Goal: Transaction & Acquisition: Download file/media

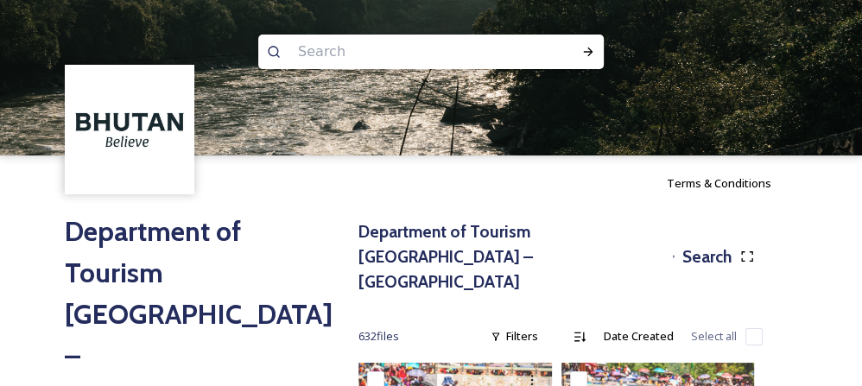
click at [338, 50] on input at bounding box center [407, 52] width 237 height 38
type input "thimphu"
click at [592, 52] on icon at bounding box center [588, 52] width 14 height 14
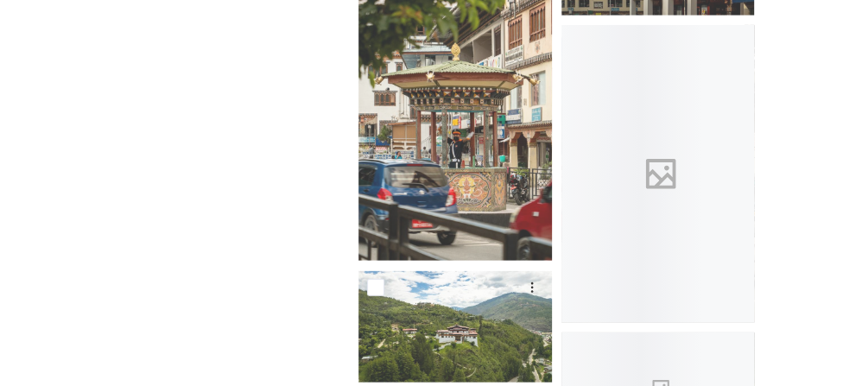
scroll to position [10709, 0]
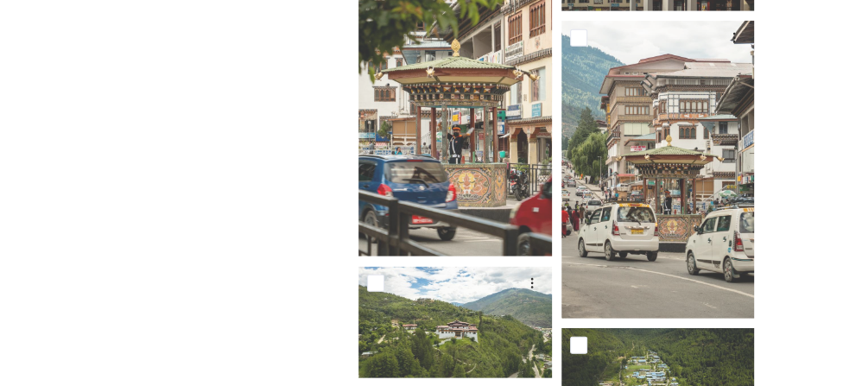
drag, startPoint x: 802, startPoint y: 279, endPoint x: 848, endPoint y: 286, distance: 46.3
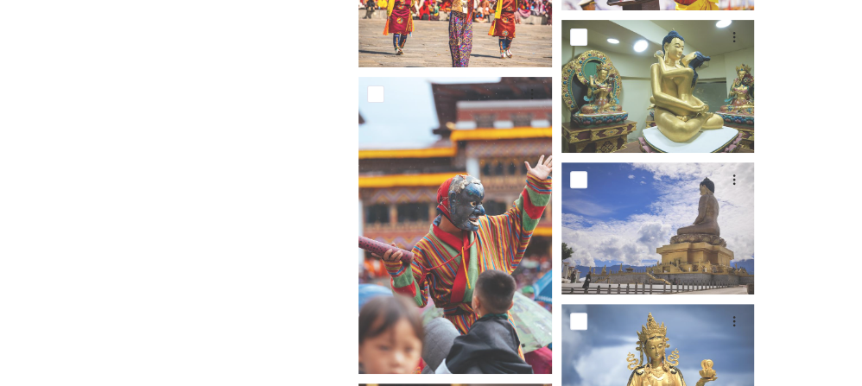
scroll to position [19722, 0]
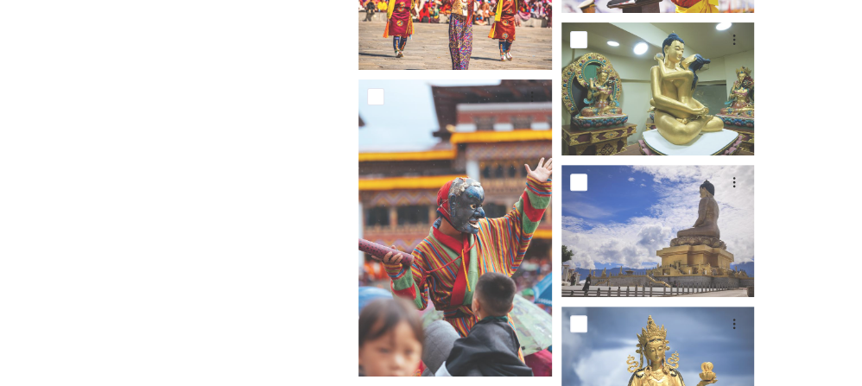
drag, startPoint x: 744, startPoint y: 140, endPoint x: 804, endPoint y: 168, distance: 66.0
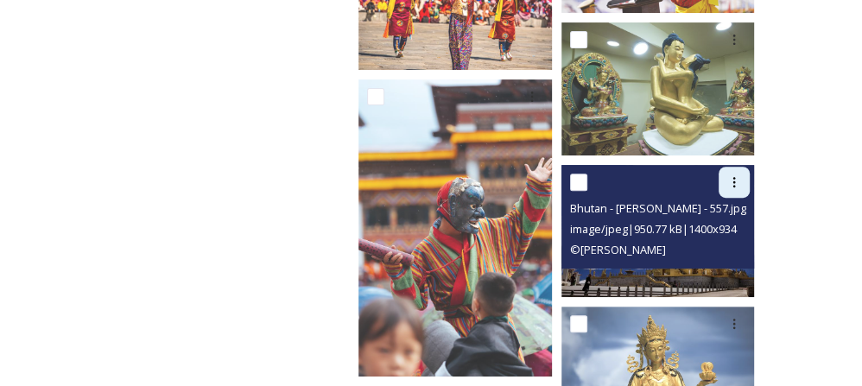
click at [728, 175] on icon at bounding box center [734, 182] width 14 height 14
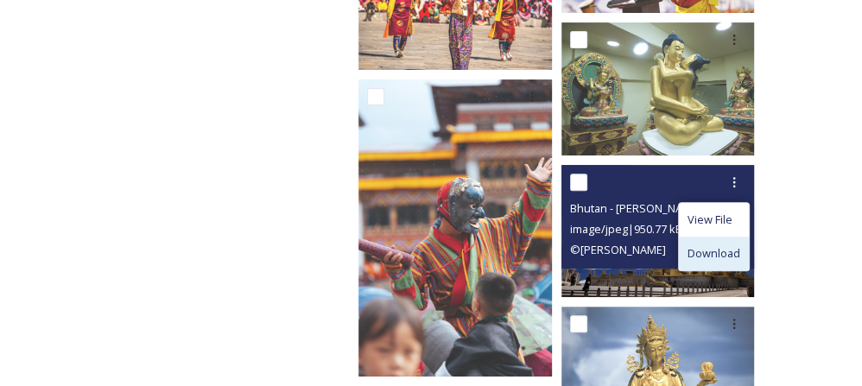
click at [706, 245] on span "Download" at bounding box center [713, 253] width 53 height 16
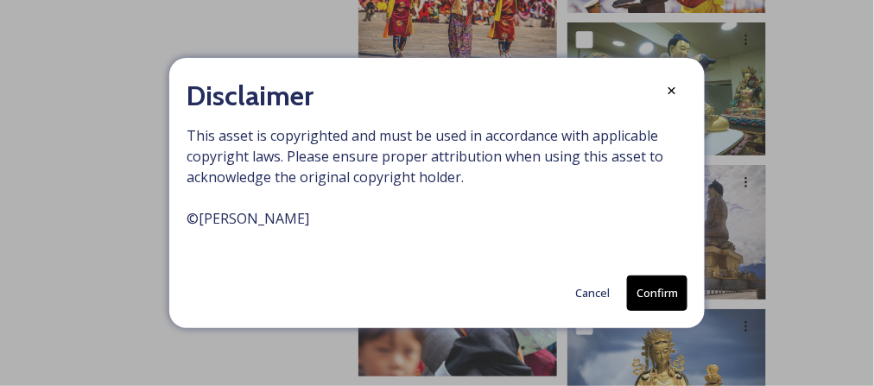
click at [664, 294] on button "Confirm" at bounding box center [657, 292] width 60 height 35
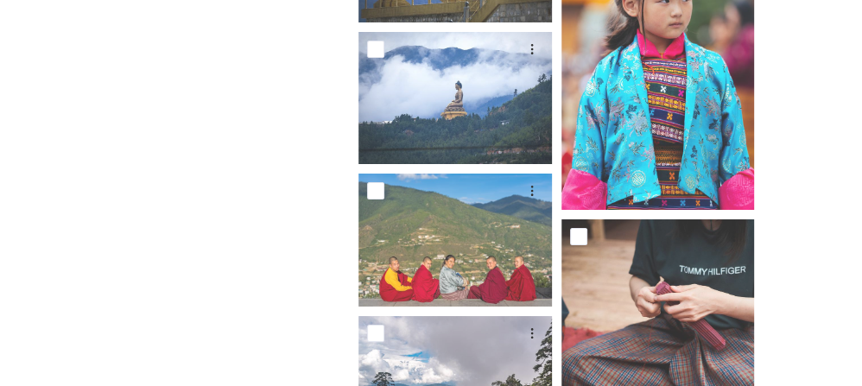
scroll to position [23147, 0]
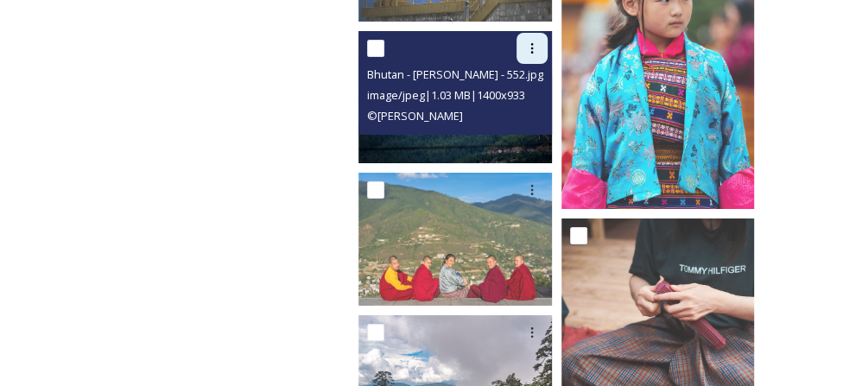
click at [535, 33] on div at bounding box center [531, 48] width 31 height 31
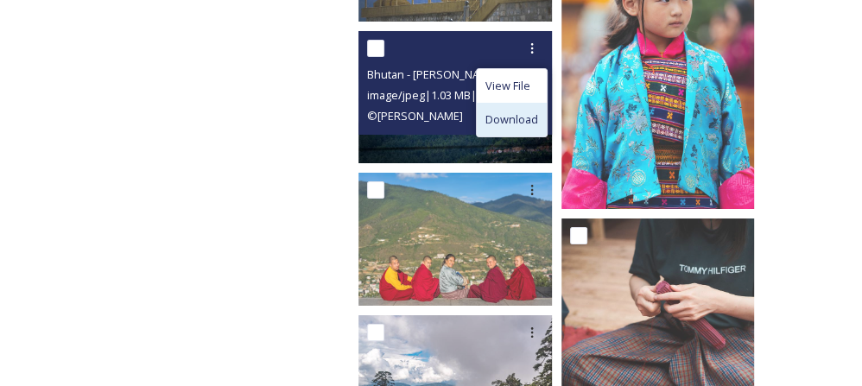
click at [501, 111] on span "Download" at bounding box center [511, 119] width 53 height 16
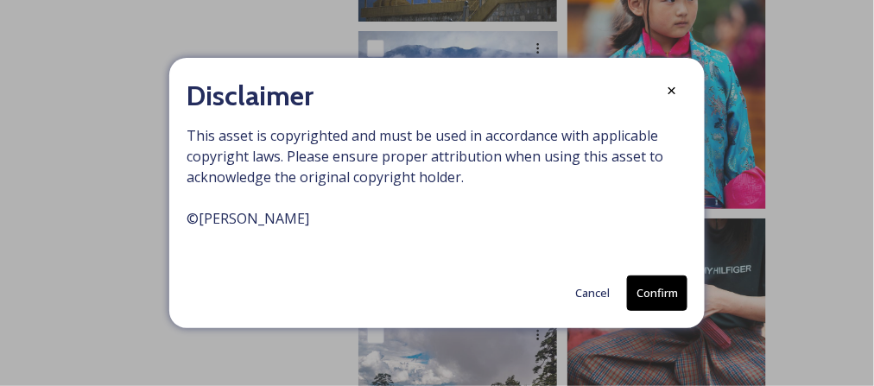
click at [643, 291] on button "Confirm" at bounding box center [657, 292] width 60 height 35
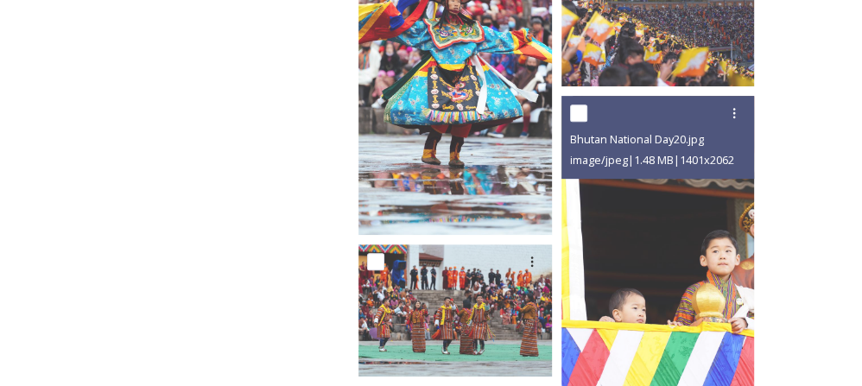
scroll to position [23694, 0]
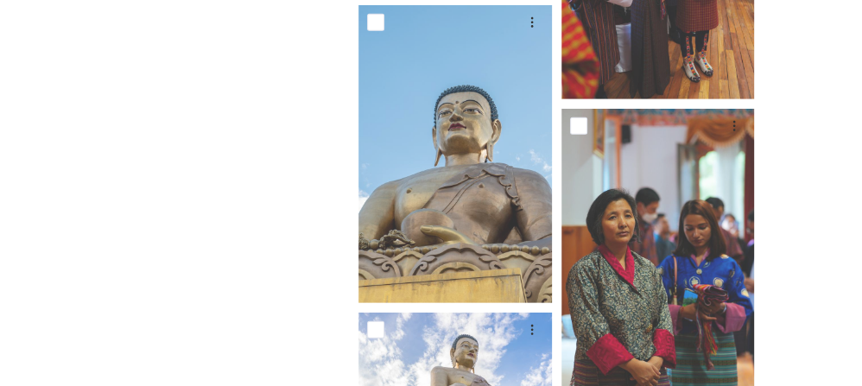
scroll to position [29977, 0]
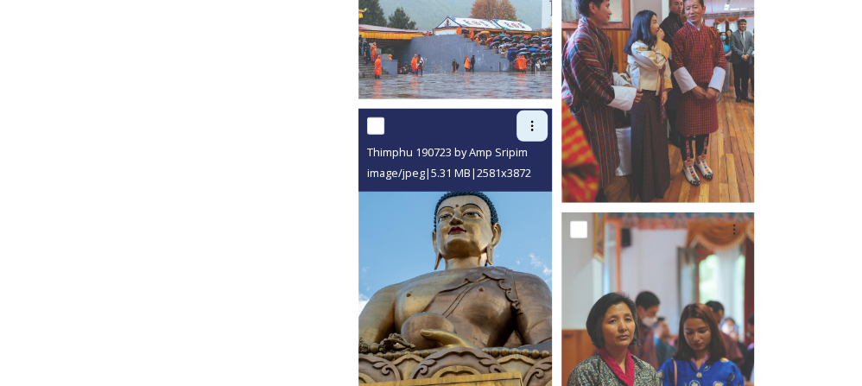
click at [535, 111] on div at bounding box center [531, 126] width 31 height 31
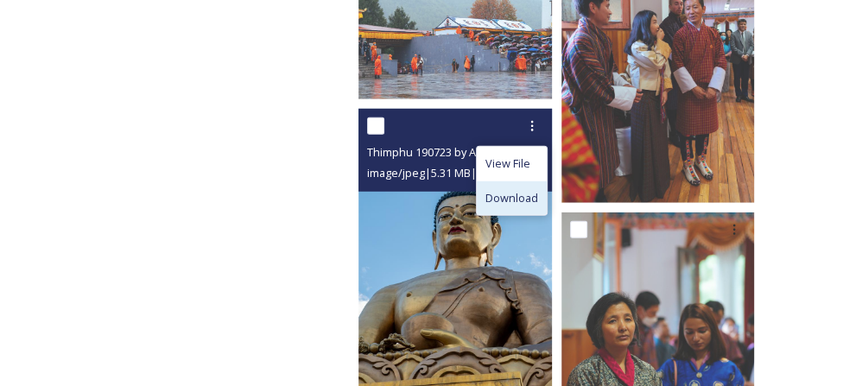
click at [510, 190] on span "Download" at bounding box center [511, 198] width 53 height 16
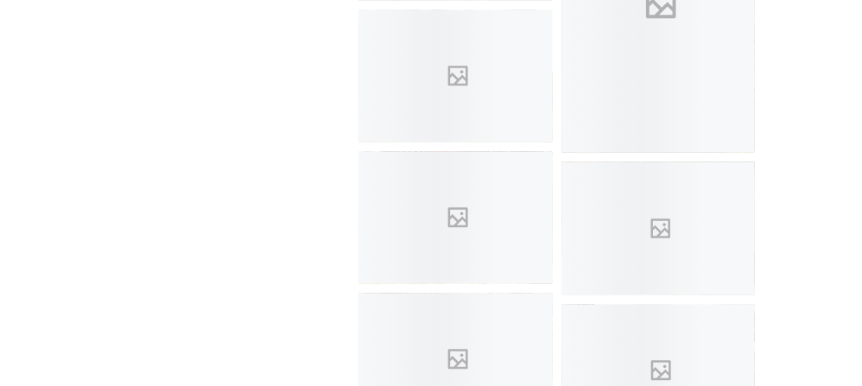
scroll to position [51886, 0]
